Goal: Task Accomplishment & Management: Manage account settings

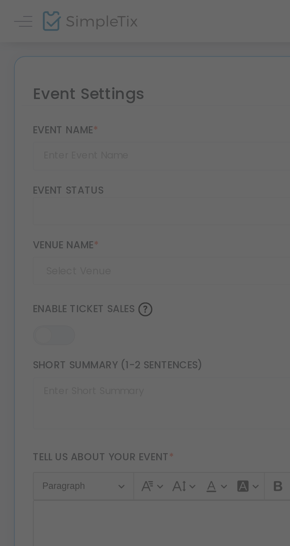
type input "Pumpkin Patch 2025"
type textarea "Pumpkin Patch Dates [DATE]-[DATE], 18-19, 25-26 Museum Hours 9:30 AM - 5:00 PM.…"
type input "Buy Tickets"
type input "Western Railway Museum (WRM)"
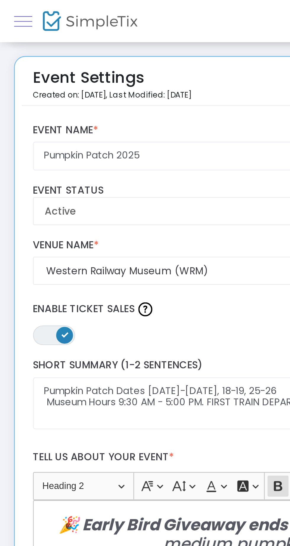
click at [10, 9] on span at bounding box center [10, 9] width 8 height 0
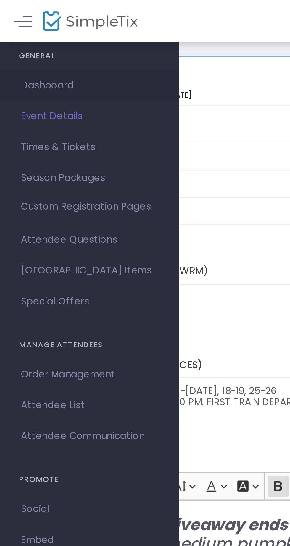
click at [24, 36] on span "Dashboard" at bounding box center [38, 36] width 58 height 8
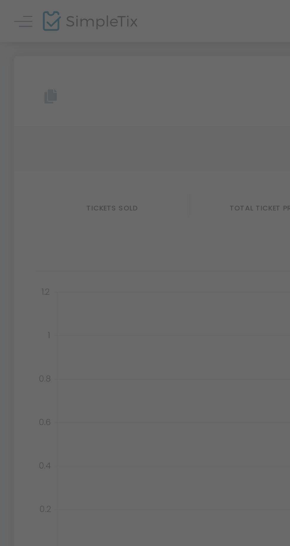
type input "[URL][DOMAIN_NAME]"
